Goal: Task Accomplishment & Management: Manage account settings

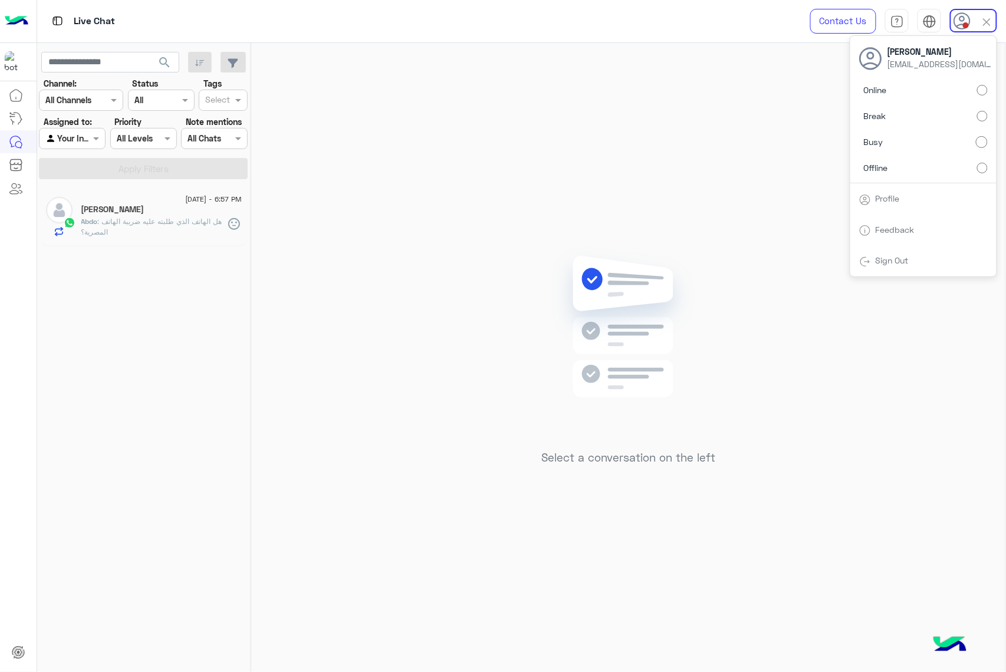
click at [656, 371] on img at bounding box center [628, 344] width 170 height 196
click at [159, 60] on span "search" at bounding box center [164, 62] width 14 height 14
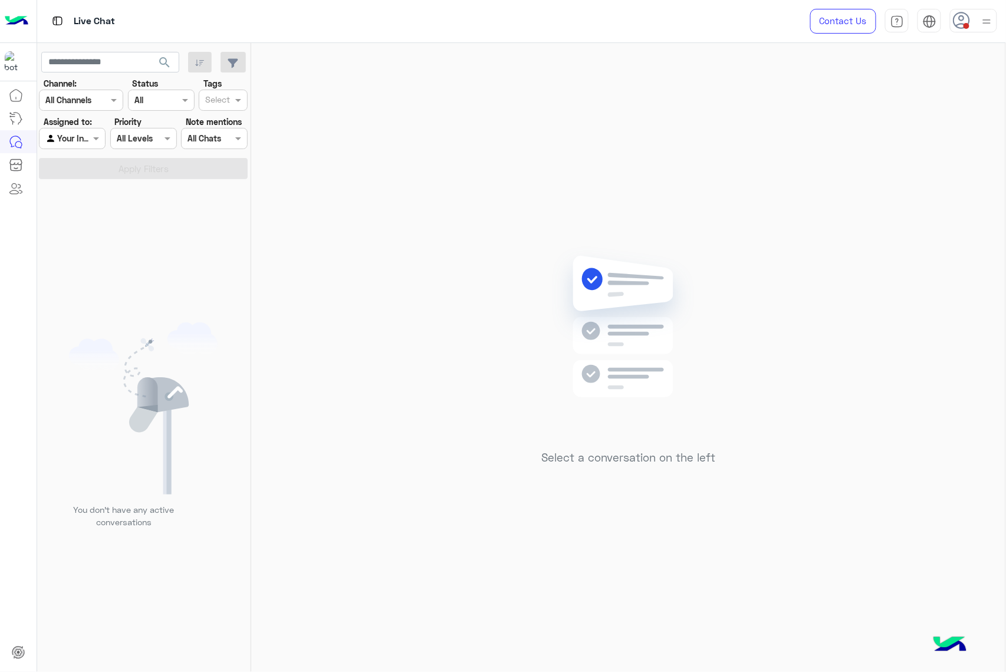
click at [150, 52] on button "search" at bounding box center [164, 64] width 29 height 25
click at [962, 19] on icon at bounding box center [962, 21] width 18 height 18
click at [912, 170] on label "Offline" at bounding box center [923, 167] width 129 height 21
click at [870, 264] on img at bounding box center [865, 262] width 12 height 12
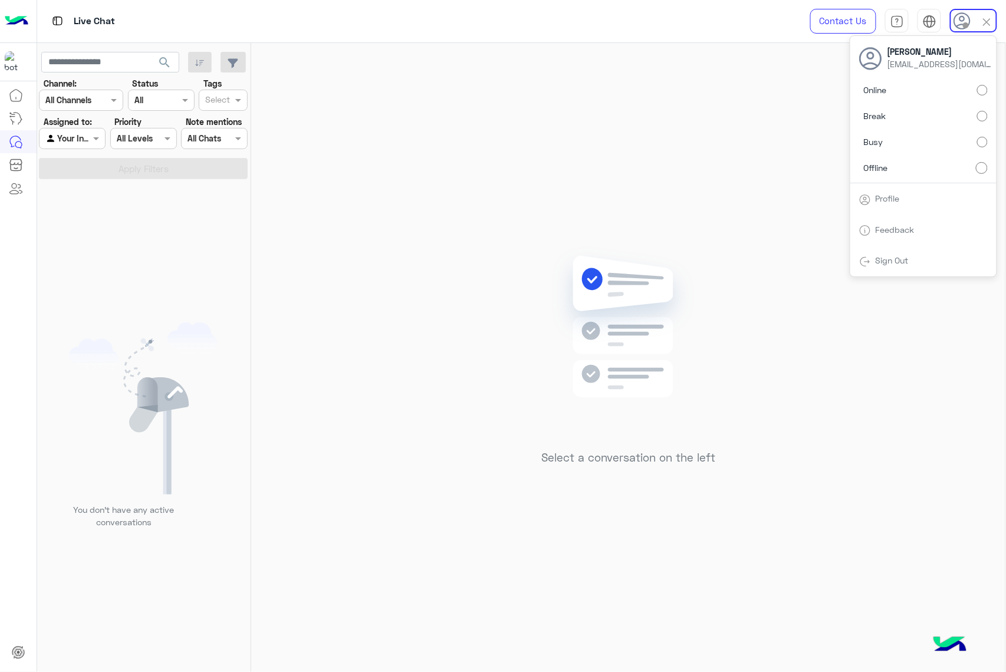
click at [897, 264] on link "Sign Out" at bounding box center [892, 260] width 33 height 10
